Goal: Check status: Check status

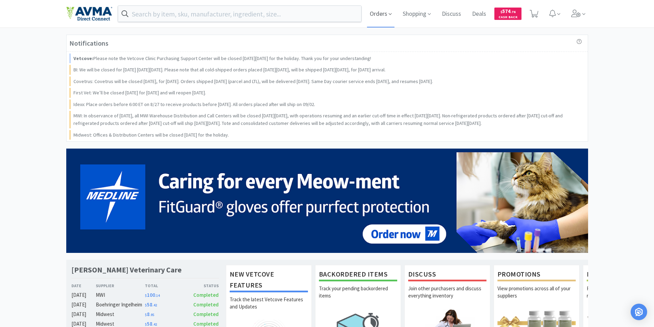
click at [376, 16] on span "Orders" at bounding box center [380, 13] width 27 height 27
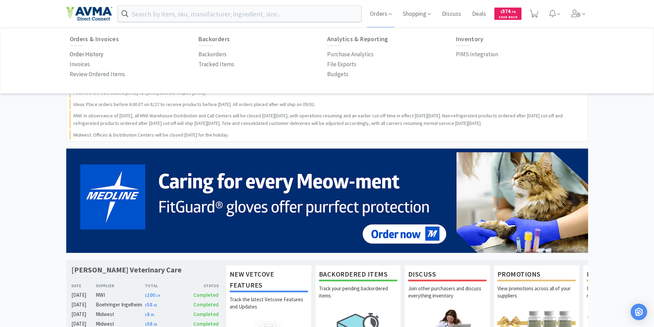
click at [81, 55] on p "Order History" at bounding box center [87, 54] width 34 height 9
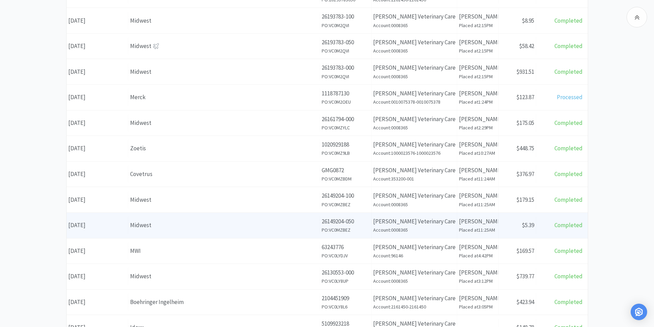
scroll to position [137, 0]
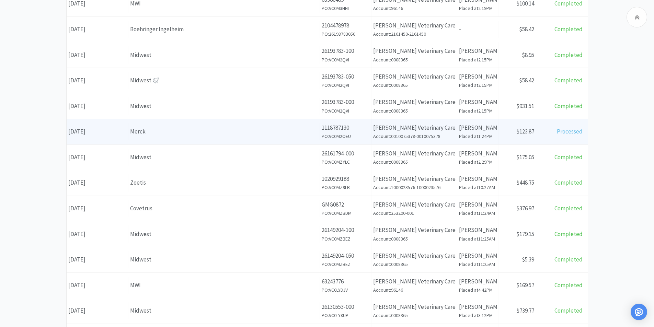
click at [90, 130] on div "Date [DATE]" at bounding box center [98, 131] width 62 height 17
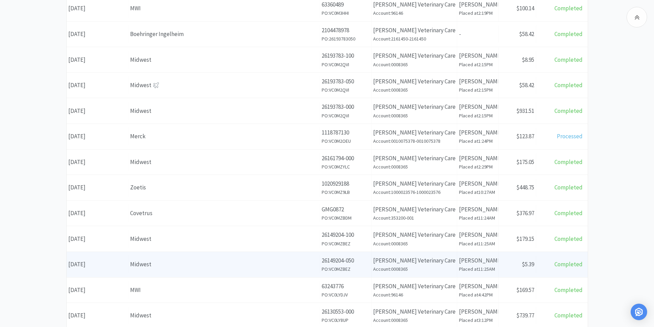
scroll to position [69, 0]
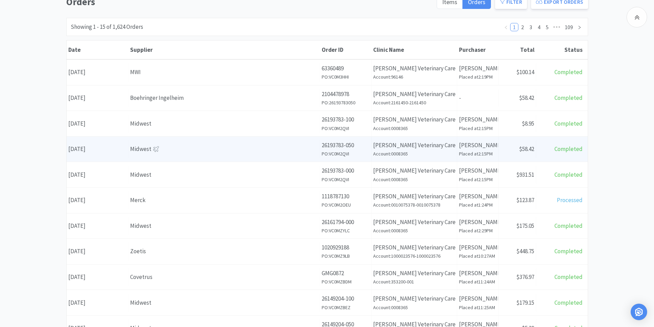
click at [100, 149] on div "Date [DATE]" at bounding box center [98, 148] width 62 height 17
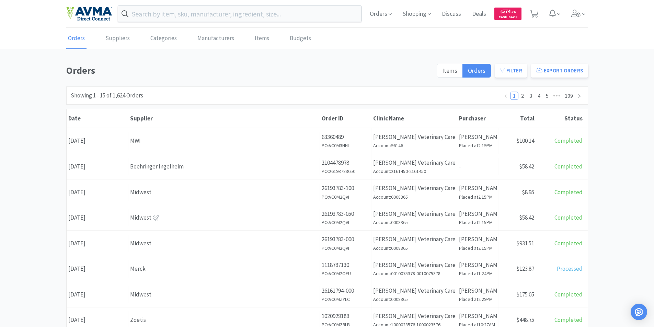
scroll to position [69, 0]
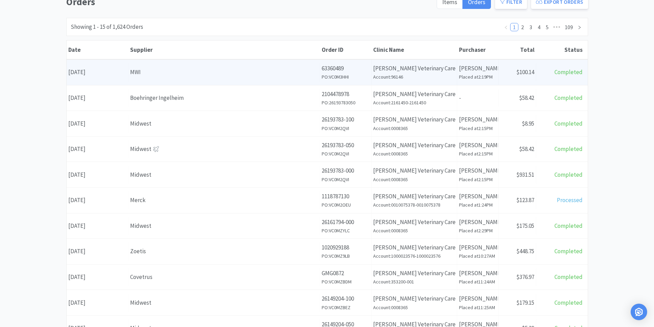
click at [95, 73] on div "Date [DATE]" at bounding box center [98, 71] width 62 height 17
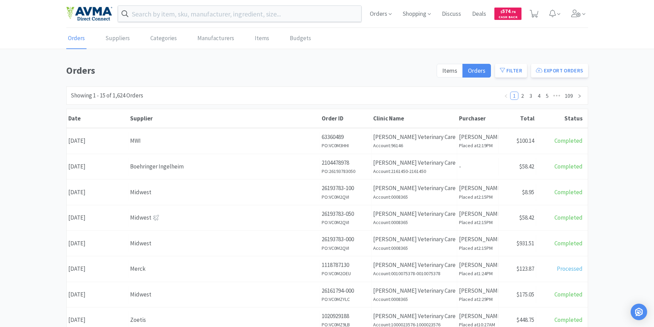
scroll to position [69, 0]
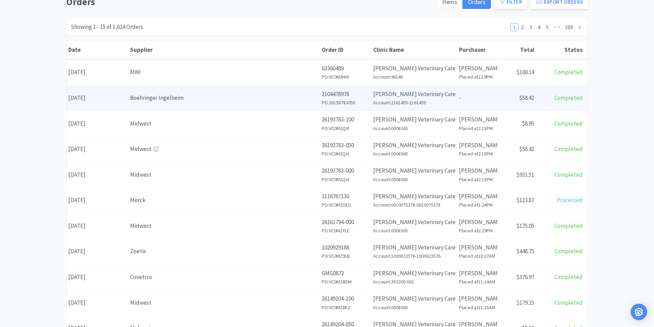
click at [95, 98] on div "Date [DATE]" at bounding box center [98, 97] width 62 height 17
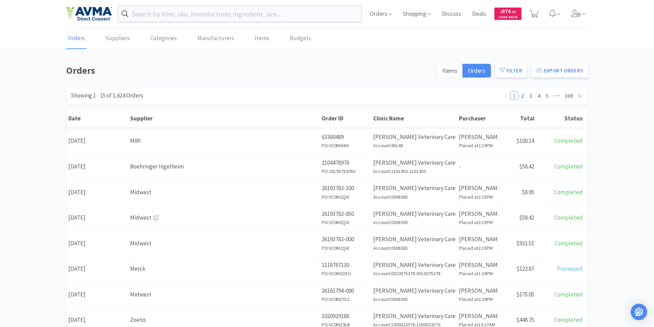
scroll to position [69, 0]
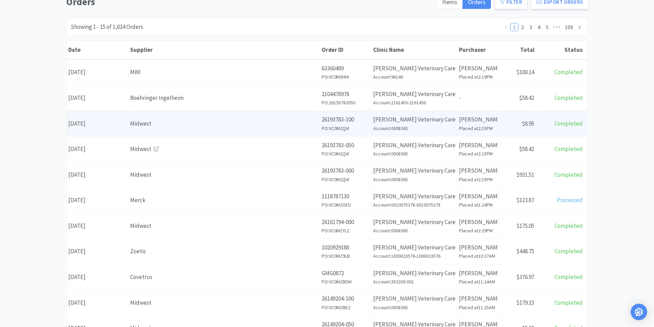
click at [99, 121] on div "Date [DATE]" at bounding box center [98, 123] width 62 height 17
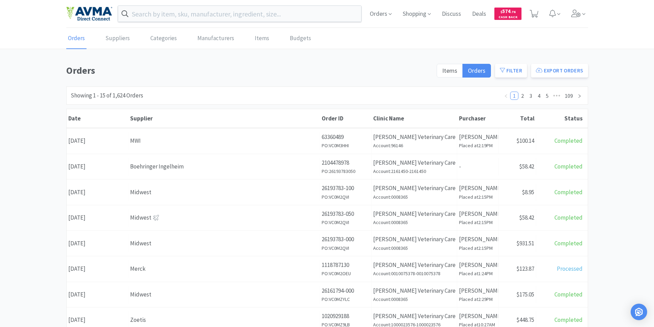
scroll to position [69, 0]
